Goal: Navigation & Orientation: Find specific page/section

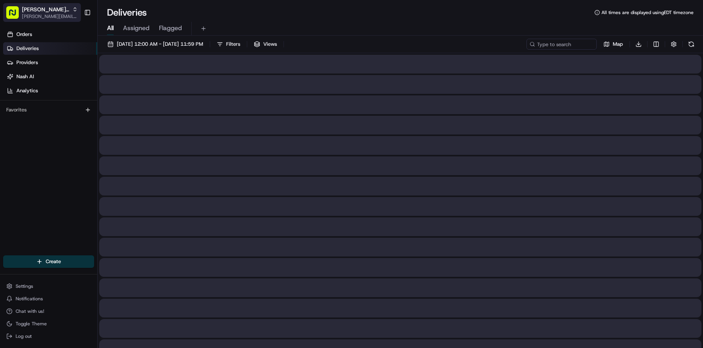
click at [66, 7] on div "[PERSON_NAME] Org" at bounding box center [50, 9] width 56 height 8
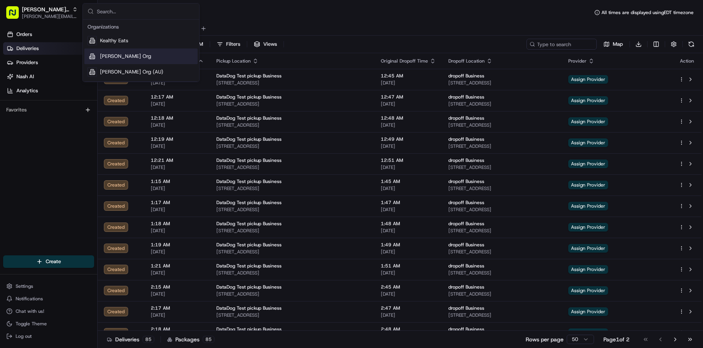
click at [114, 54] on span "[PERSON_NAME] Org" at bounding box center [125, 56] width 51 height 7
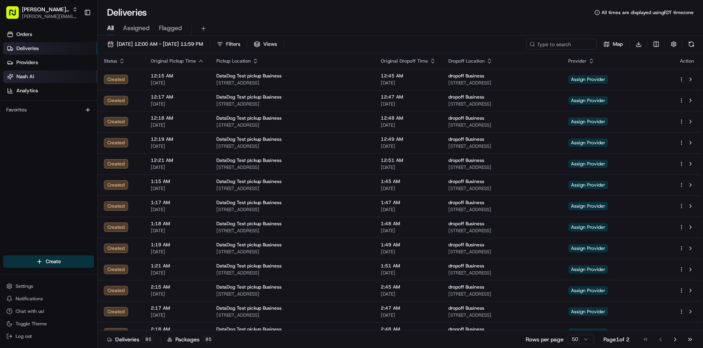
click at [52, 77] on link "Nash AI" at bounding box center [50, 76] width 94 height 12
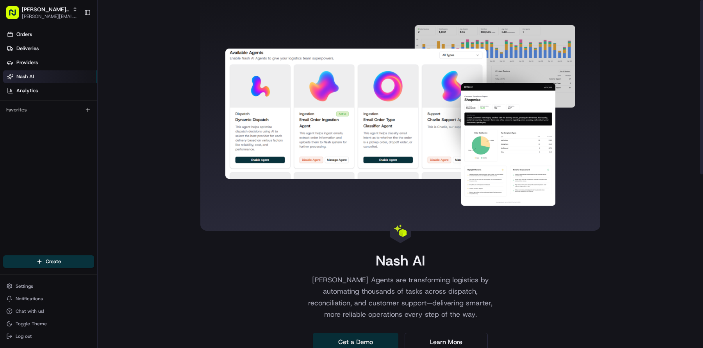
click at [342, 339] on link "Get a Demo" at bounding box center [356, 341] width 86 height 19
click at [456, 337] on link "Learn More" at bounding box center [446, 341] width 83 height 19
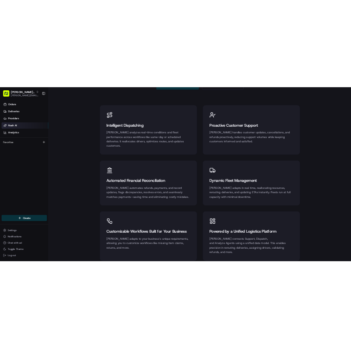
scroll to position [261, 0]
